Goal: Information Seeking & Learning: Learn about a topic

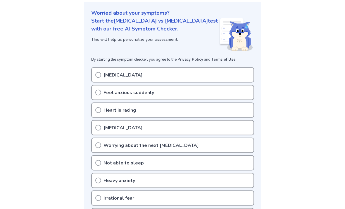
scroll to position [75, 0]
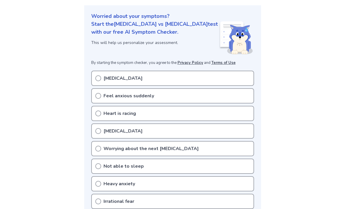
click at [227, 70] on div "[MEDICAL_DATA]" at bounding box center [172, 77] width 163 height 15
click at [102, 70] on div "[MEDICAL_DATA]" at bounding box center [172, 77] width 163 height 15
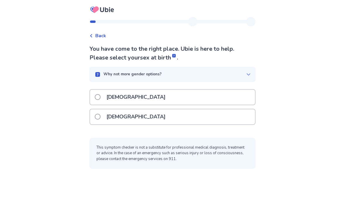
click at [181, 118] on div "[DEMOGRAPHIC_DATA]" at bounding box center [172, 116] width 165 height 15
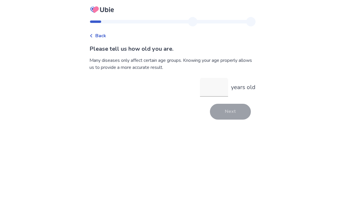
click at [214, 92] on input "years old" at bounding box center [214, 87] width 28 height 19
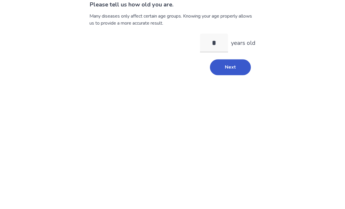
type input "**"
click at [239, 104] on button "Next" at bounding box center [230, 112] width 41 height 16
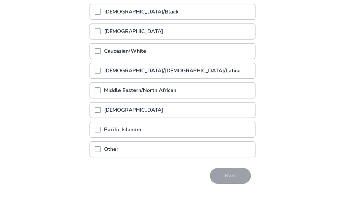
scroll to position [68, 0]
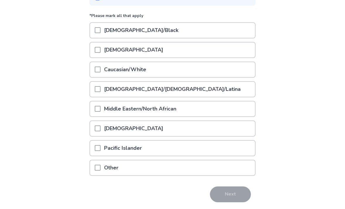
click at [96, 49] on div "Asian" at bounding box center [172, 49] width 165 height 15
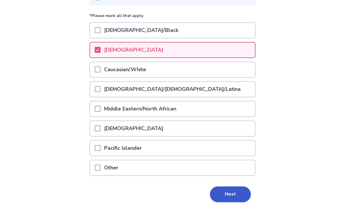
click at [238, 189] on button "Next" at bounding box center [230, 194] width 41 height 16
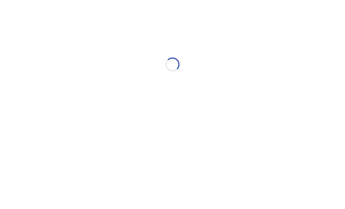
scroll to position [0, 0]
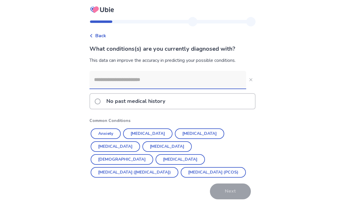
scroll to position [19, 0]
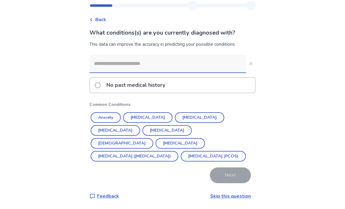
click at [104, 84] on label "No past medical history" at bounding box center [132, 85] width 74 height 15
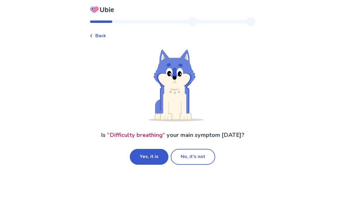
click at [142, 159] on button "Yes, it is" at bounding box center [149, 157] width 39 height 16
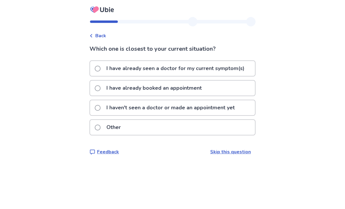
click at [101, 110] on span at bounding box center [98, 108] width 6 height 6
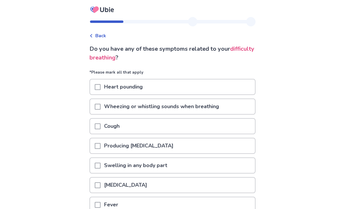
click at [100, 90] on div at bounding box center [98, 86] width 6 height 15
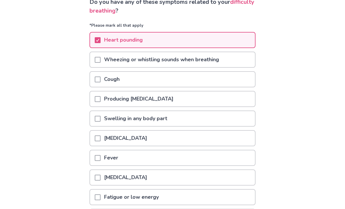
click at [101, 140] on span at bounding box center [98, 138] width 6 height 6
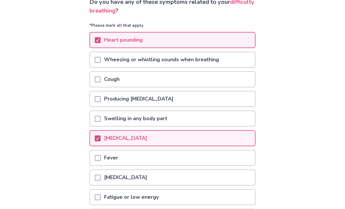
click at [100, 56] on div at bounding box center [98, 59] width 6 height 15
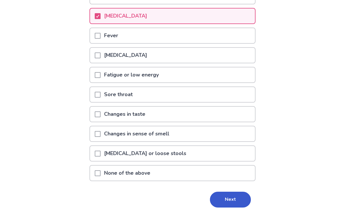
scroll to position [168, 0]
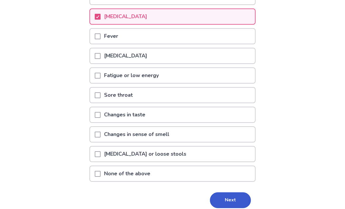
click at [101, 73] on span at bounding box center [98, 76] width 6 height 6
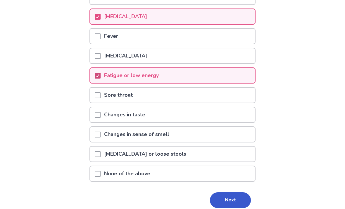
click at [232, 200] on button "Next" at bounding box center [230, 200] width 41 height 16
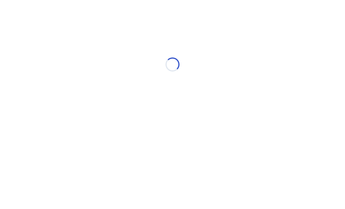
scroll to position [0, 0]
select select "*"
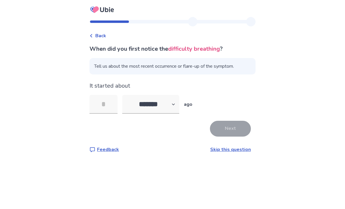
click at [231, 148] on link "Skip this question" at bounding box center [230, 149] width 41 height 6
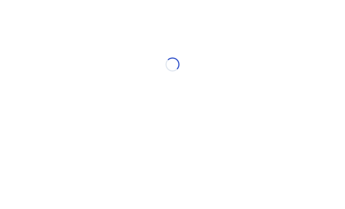
select select "*"
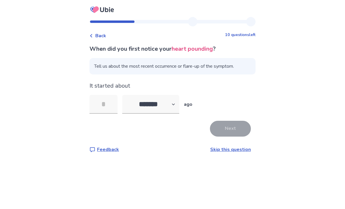
click at [234, 150] on link "Skip this question" at bounding box center [230, 149] width 41 height 6
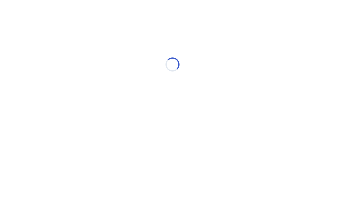
select select "*"
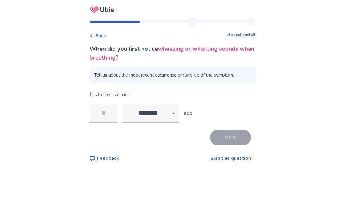
click at [234, 151] on div "When did you first notice wheezing or whistling sounds when breathing ? Tell us…" at bounding box center [173, 102] width 166 height 117
click at [232, 155] on link "Skip this question" at bounding box center [230, 158] width 41 height 6
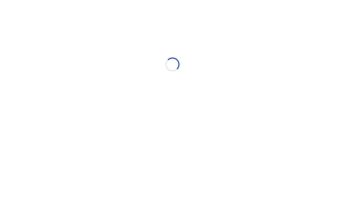
select select "*"
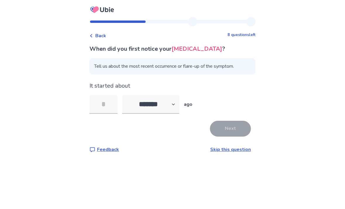
click at [101, 37] on span "Back" at bounding box center [100, 35] width 11 height 7
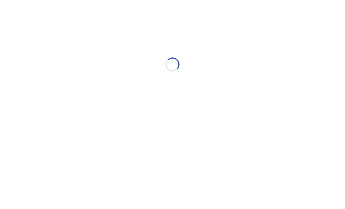
select select "*"
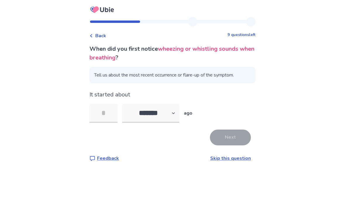
click at [97, 37] on div "Back" at bounding box center [98, 35] width 17 height 7
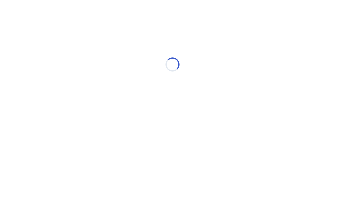
select select "*"
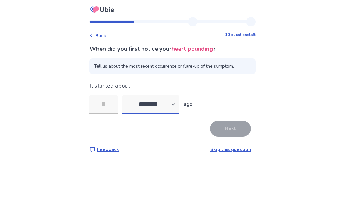
click at [156, 98] on select "******* ****** ******* ******** *******" at bounding box center [150, 104] width 57 height 19
click at [224, 150] on link "Skip this question" at bounding box center [230, 149] width 41 height 6
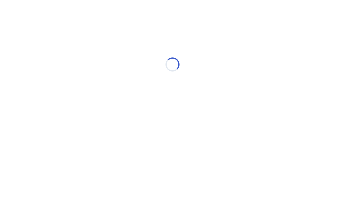
select select "*"
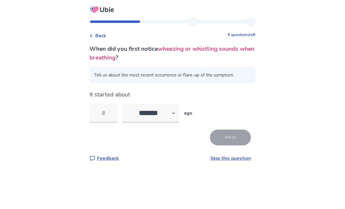
click at [231, 147] on div "When did you first notice wheezing or whistling sounds when breathing ? Tell us…" at bounding box center [173, 102] width 166 height 117
click at [225, 153] on div "When did you first notice wheezing or whistling sounds when breathing ? Tell us…" at bounding box center [173, 102] width 166 height 117
click at [222, 158] on link "Skip this question" at bounding box center [230, 158] width 41 height 6
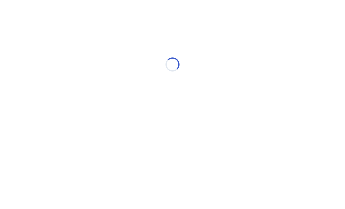
select select "*"
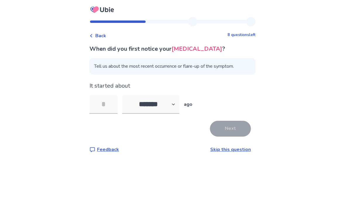
click at [221, 152] on link "Skip this question" at bounding box center [230, 149] width 41 height 6
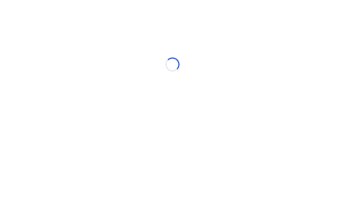
select select "*"
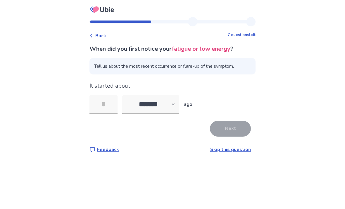
click at [224, 151] on link "Skip this question" at bounding box center [230, 149] width 41 height 6
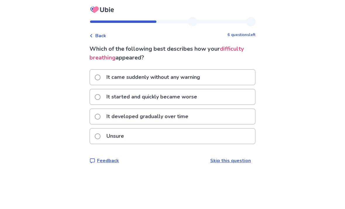
click at [105, 113] on label "It developed gradually over time" at bounding box center [143, 116] width 97 height 15
